Goal: Obtain resource: Obtain resource

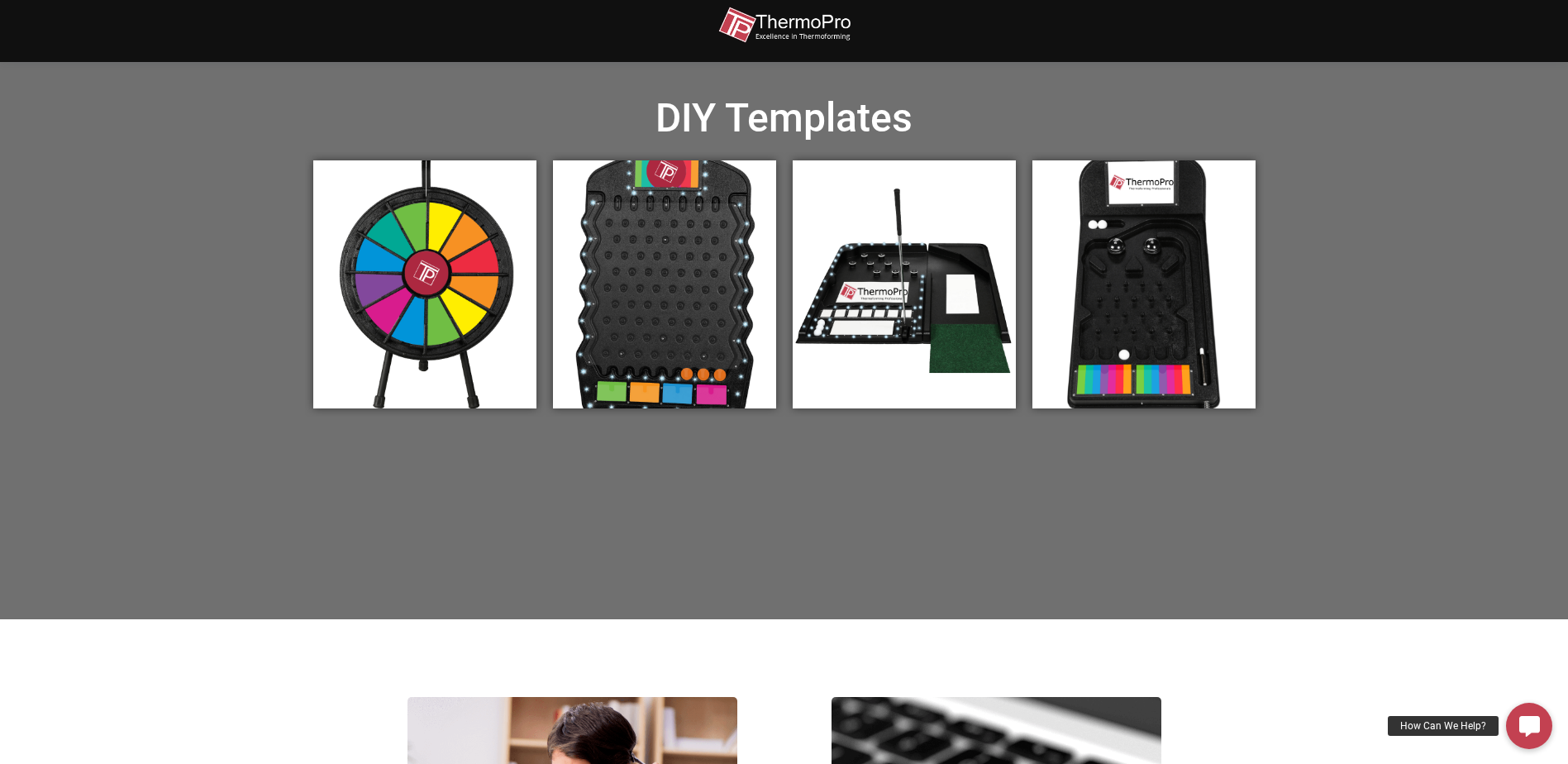
scroll to position [578, 0]
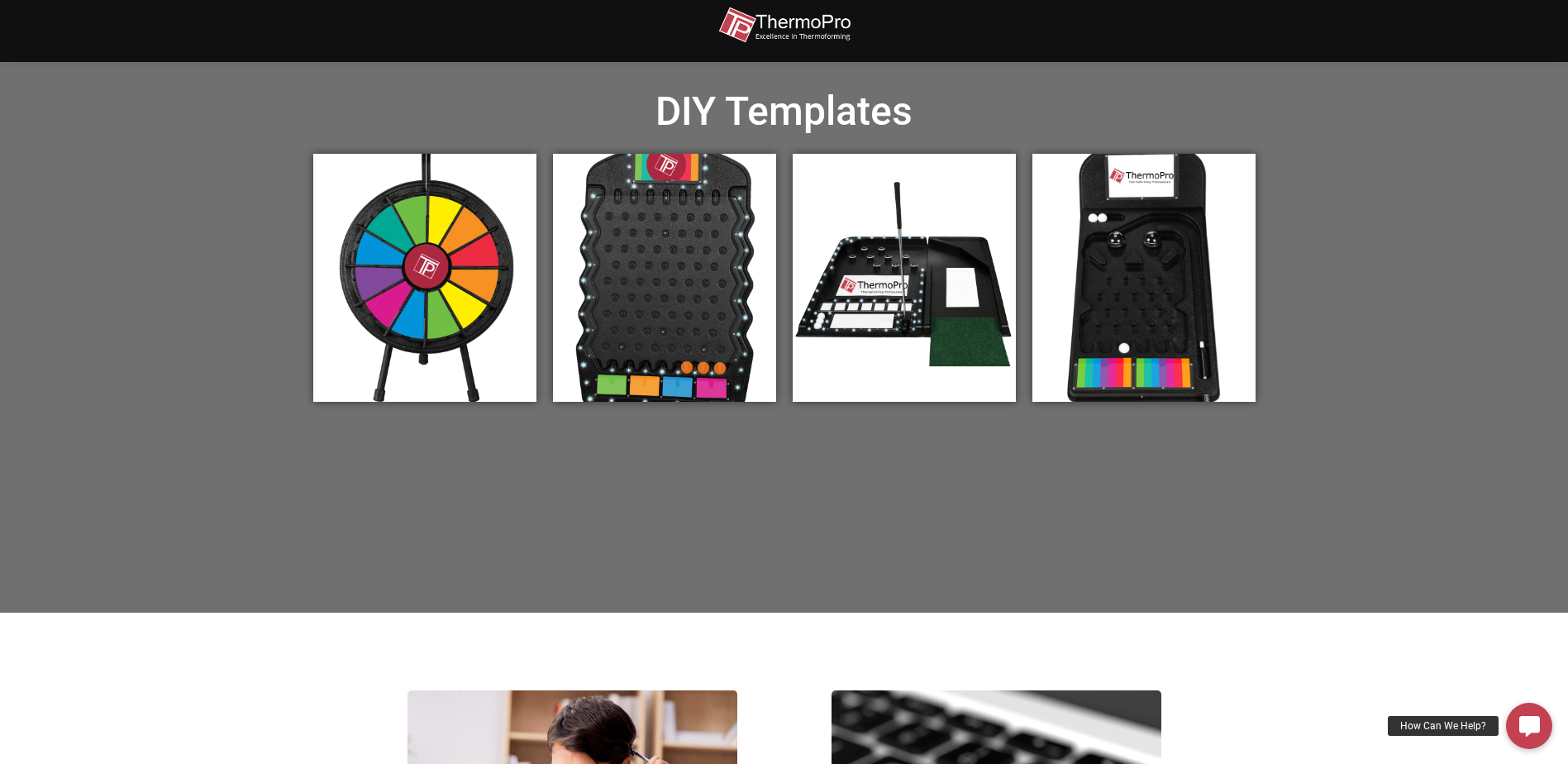
click at [375, 219] on div "Prize Wheel Graphics" at bounding box center [425, 278] width 223 height 248
click at [391, 249] on div "Prize Wheel Graphics" at bounding box center [425, 278] width 223 height 248
click at [452, 226] on div "Prize Wheel Graphics" at bounding box center [425, 278] width 223 height 248
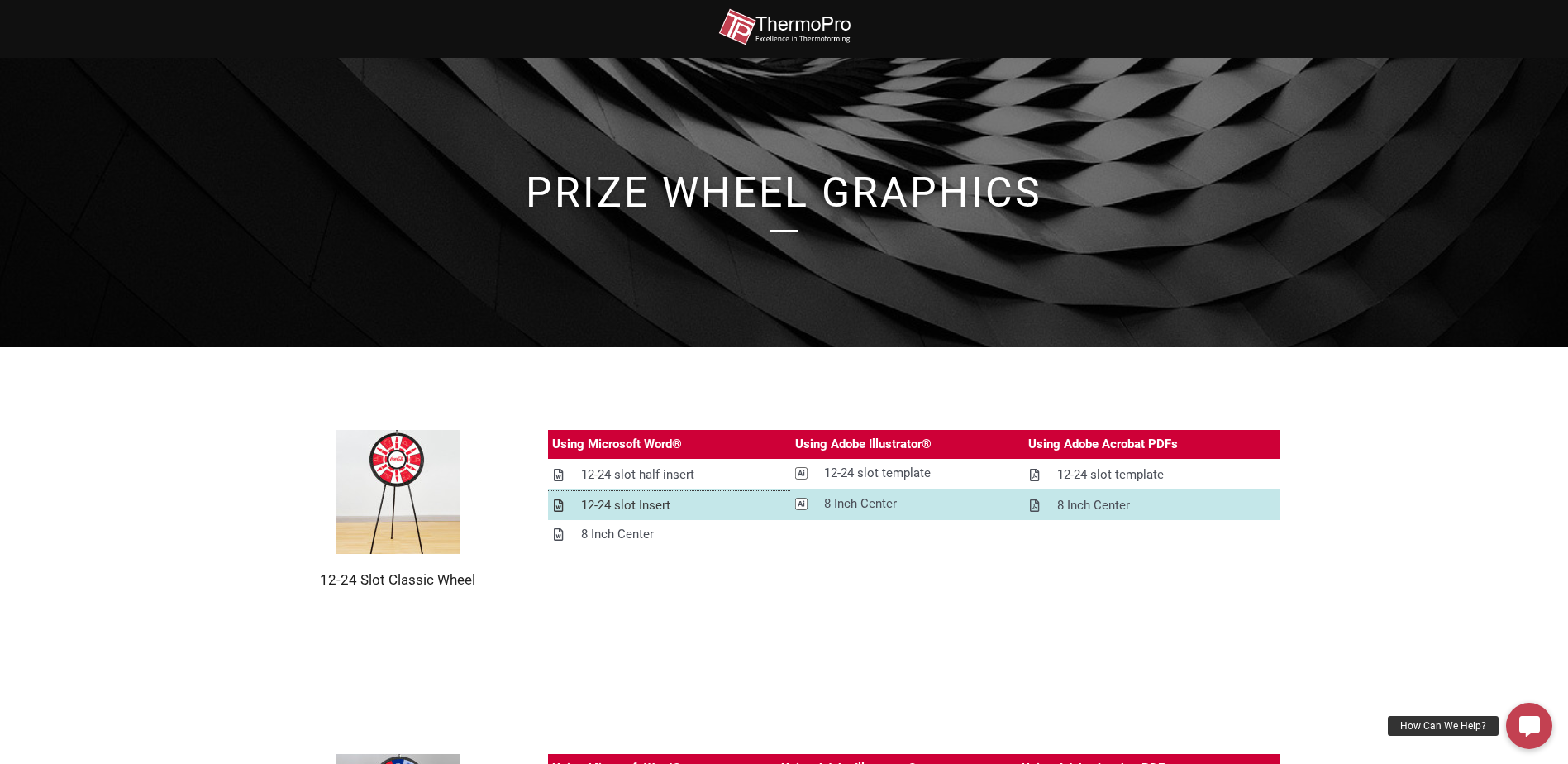
click at [617, 502] on div "12-24 slot Insert" at bounding box center [626, 505] width 89 height 21
drag, startPoint x: 846, startPoint y: 504, endPoint x: 1074, endPoint y: 669, distance: 281.4
click at [846, 504] on div "8 Inch Center" at bounding box center [859, 503] width 72 height 21
drag, startPoint x: 1072, startPoint y: 601, endPoint x: 973, endPoint y: 593, distance: 99.3
click at [1072, 601] on section "12-24 Slot Classic Wheel Using Microsoft Word® Using Adobe Illustrator® Using A…" at bounding box center [784, 509] width 1568 height 324
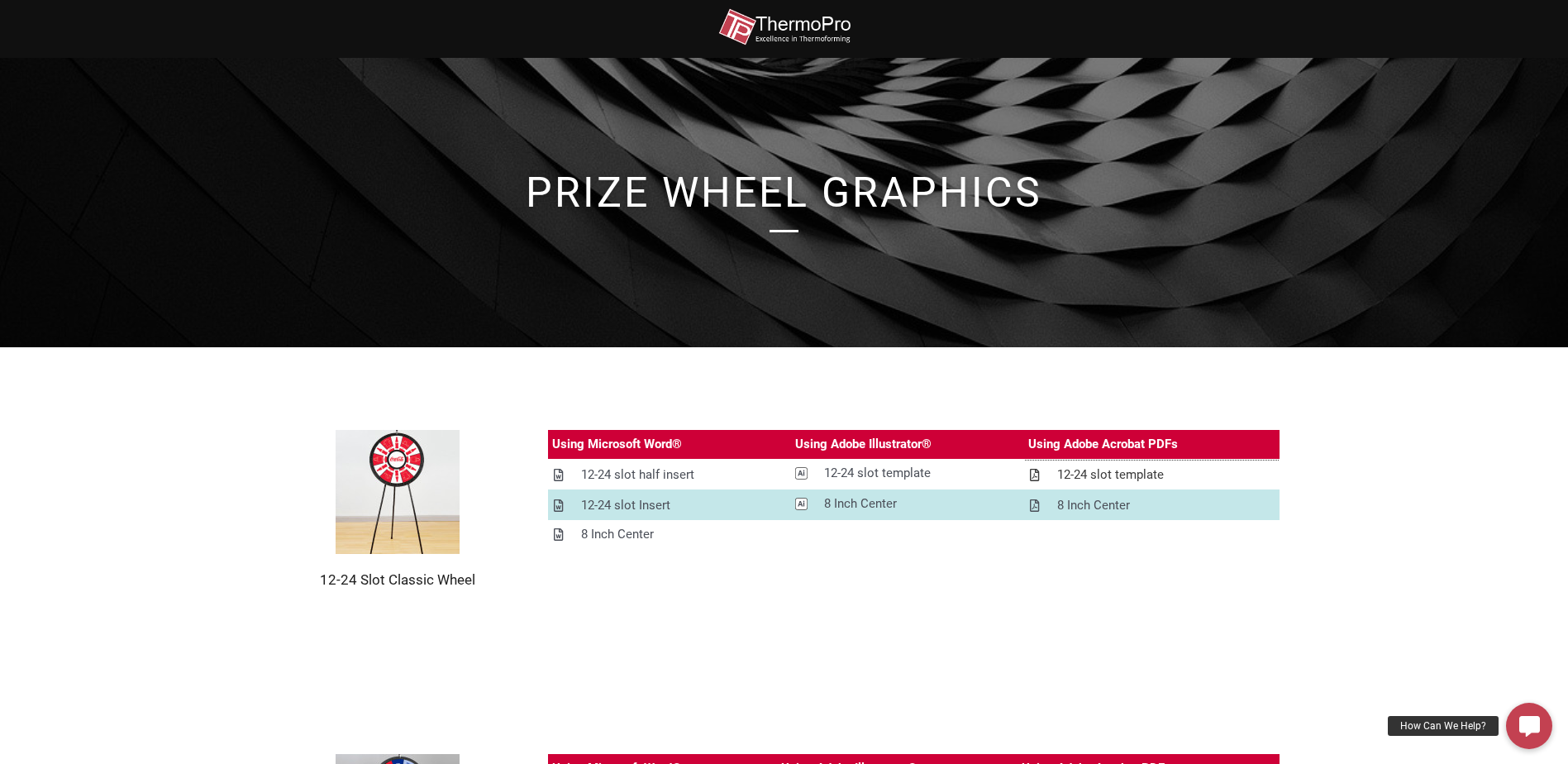
click at [1035, 476] on icon at bounding box center [1034, 475] width 9 height 12
drag, startPoint x: 1147, startPoint y: 469, endPoint x: 1103, endPoint y: 482, distance: 45.9
click at [1103, 482] on div "12-24 slot template" at bounding box center [1109, 474] width 106 height 21
click at [651, 476] on div "12-24 slot half insert" at bounding box center [637, 474] width 113 height 21
click at [620, 508] on div "12-24 slot Insert" at bounding box center [626, 505] width 89 height 21
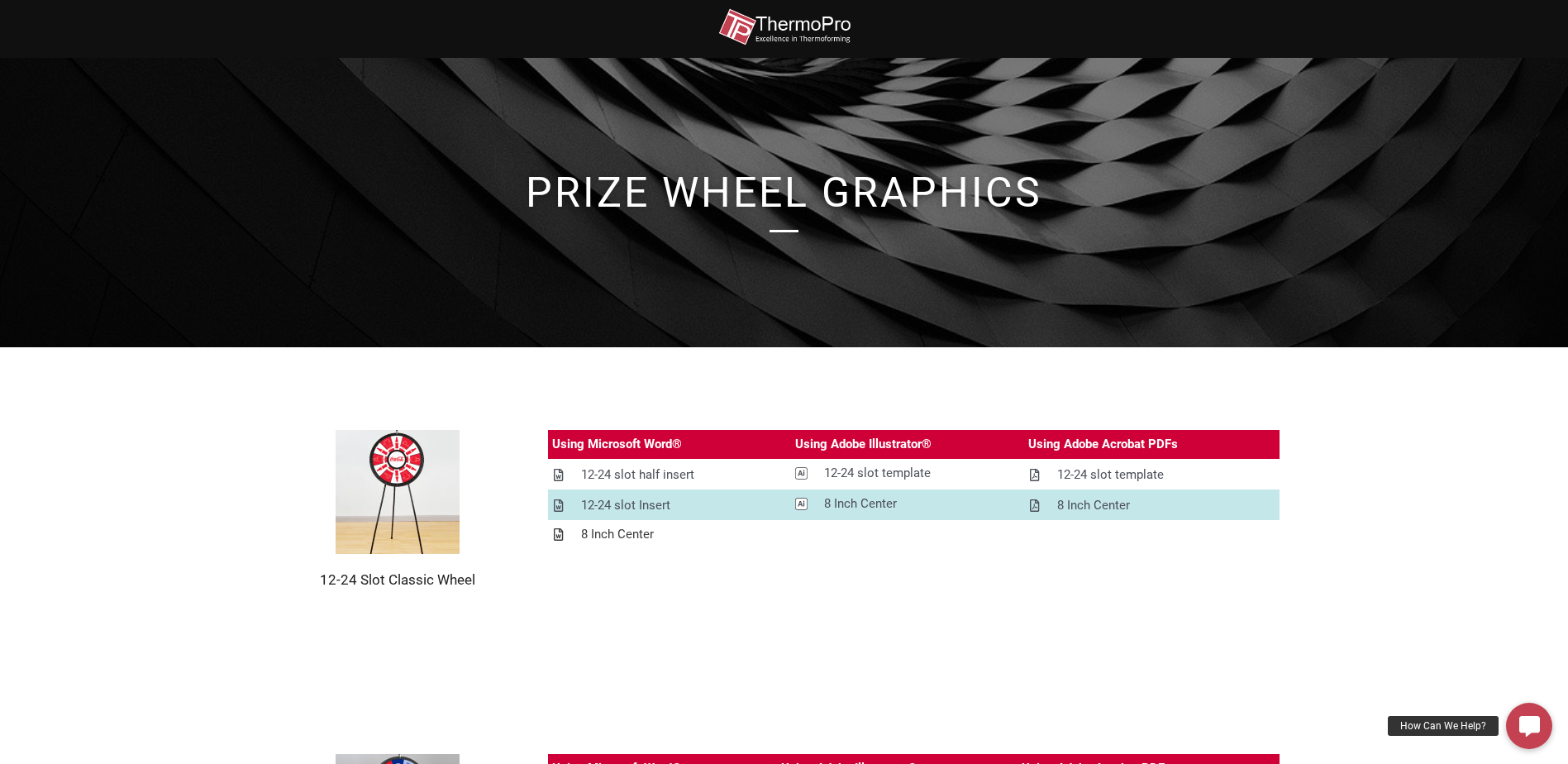
click at [604, 539] on div "8 Inch Center" at bounding box center [617, 534] width 72 height 21
click at [865, 477] on div "12-24 slot template" at bounding box center [876, 473] width 106 height 21
click at [855, 510] on div "8 Inch Center" at bounding box center [859, 503] width 72 height 21
drag, startPoint x: 1126, startPoint y: 620, endPoint x: 1118, endPoint y: 603, distance: 18.8
click at [1126, 620] on section "12-24 Slot Classic Wheel Using Microsoft Word® Using Adobe Illustrator® Using A…" at bounding box center [784, 509] width 1568 height 324
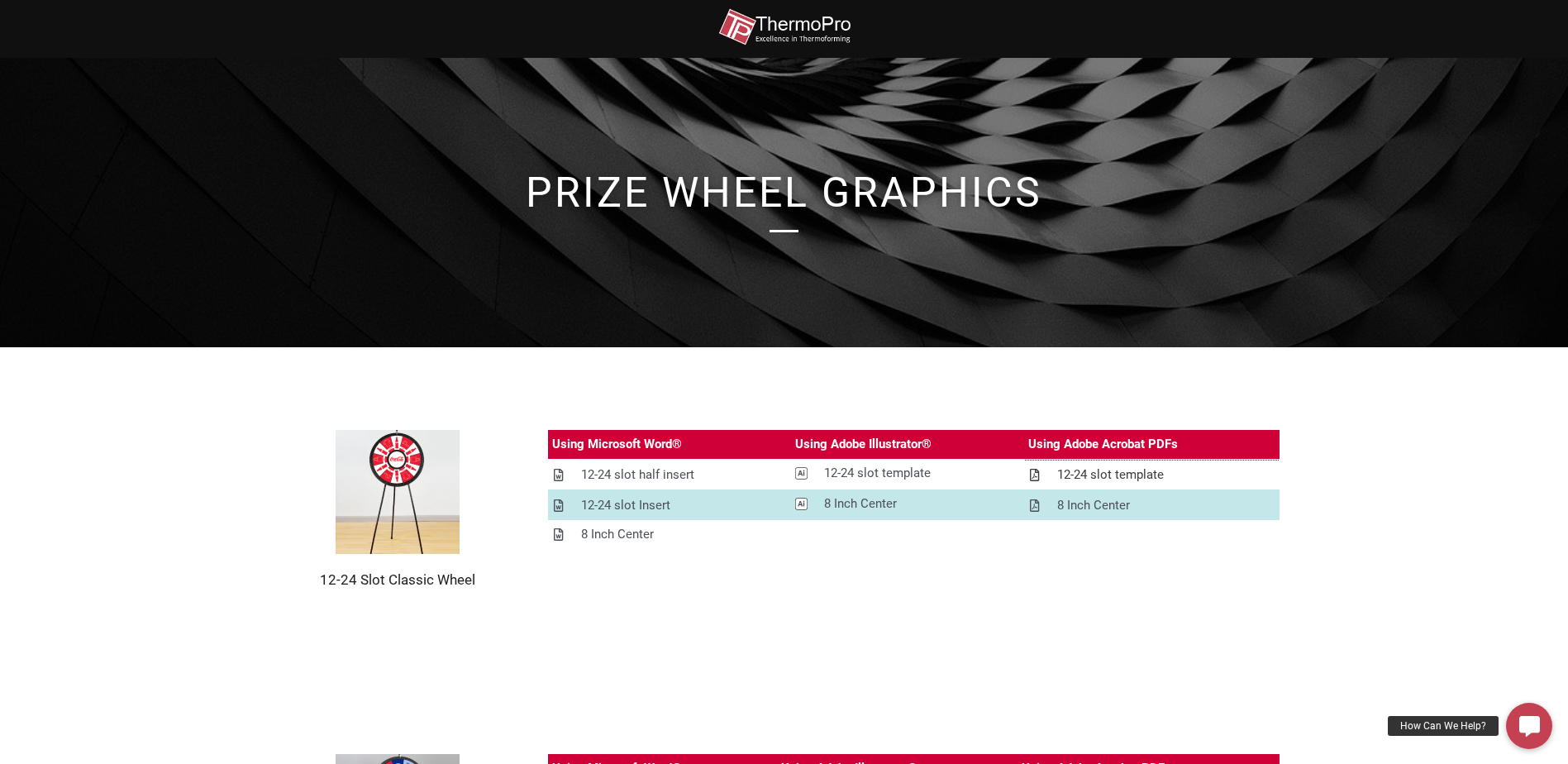
click at [1089, 479] on div "12-24 slot template" at bounding box center [1109, 474] width 106 height 21
click at [1108, 502] on div "8 Inch Center" at bounding box center [1092, 505] width 72 height 21
